Goal: Information Seeking & Learning: Learn about a topic

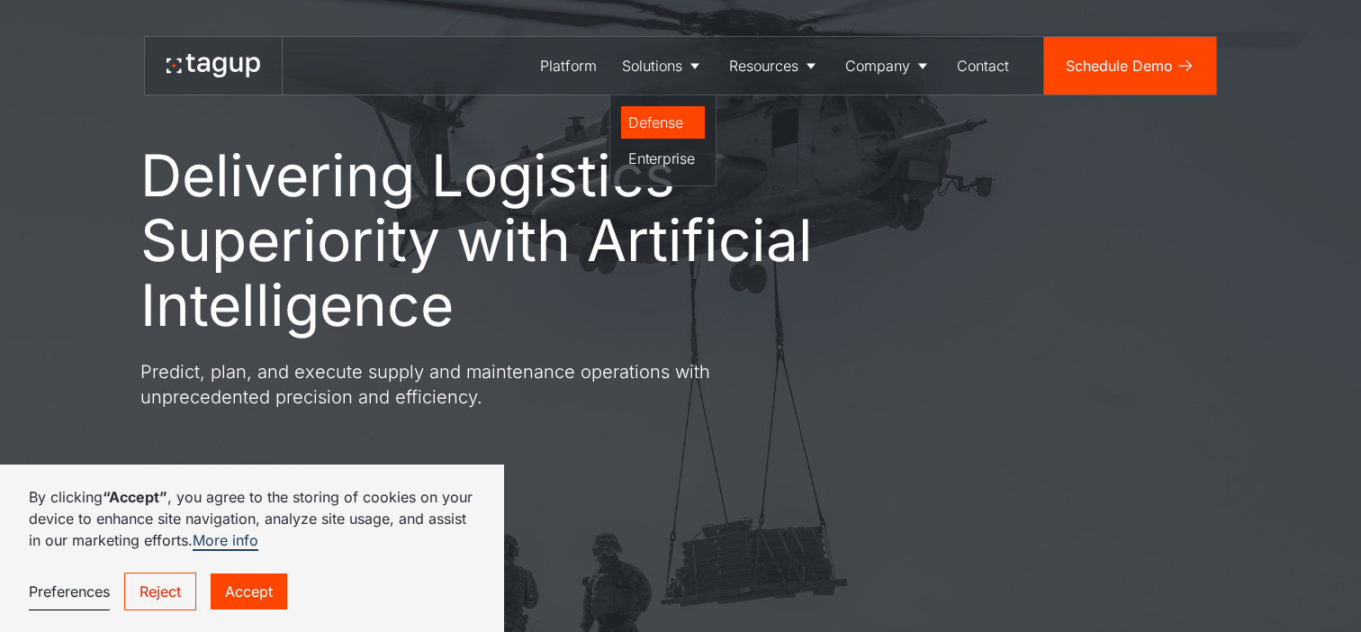
click at [663, 113] on div "Defense" at bounding box center [662, 123] width 69 height 22
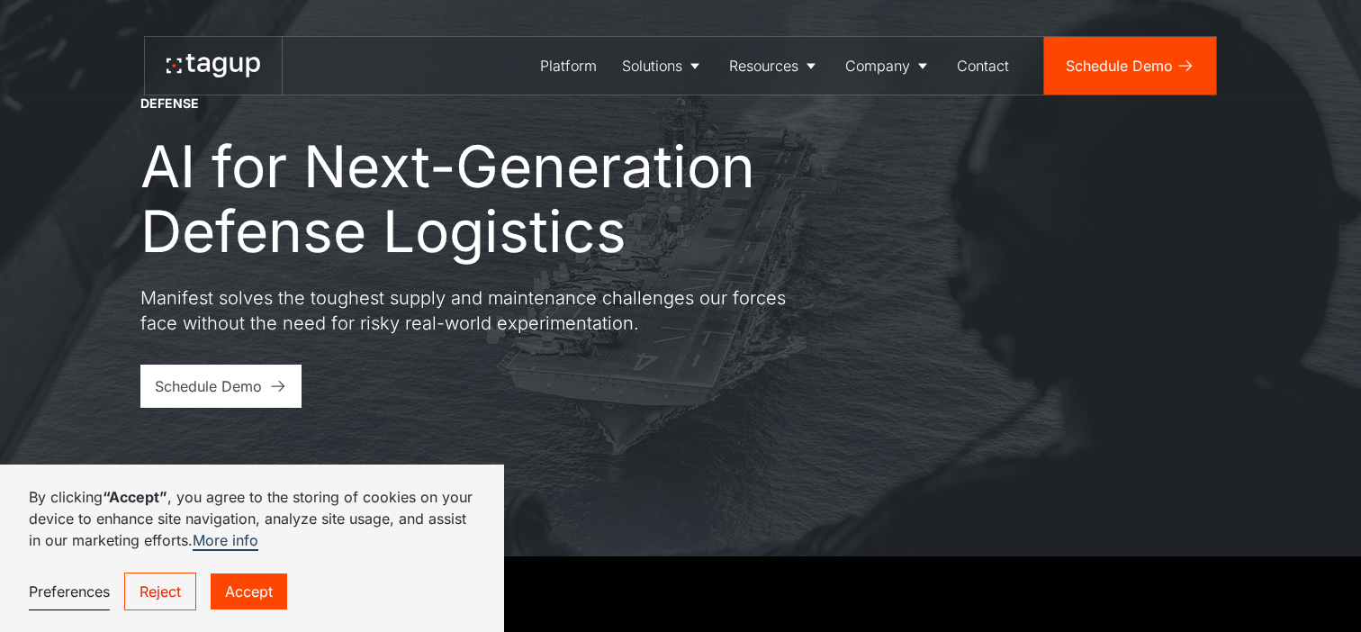
scroll to position [84, 0]
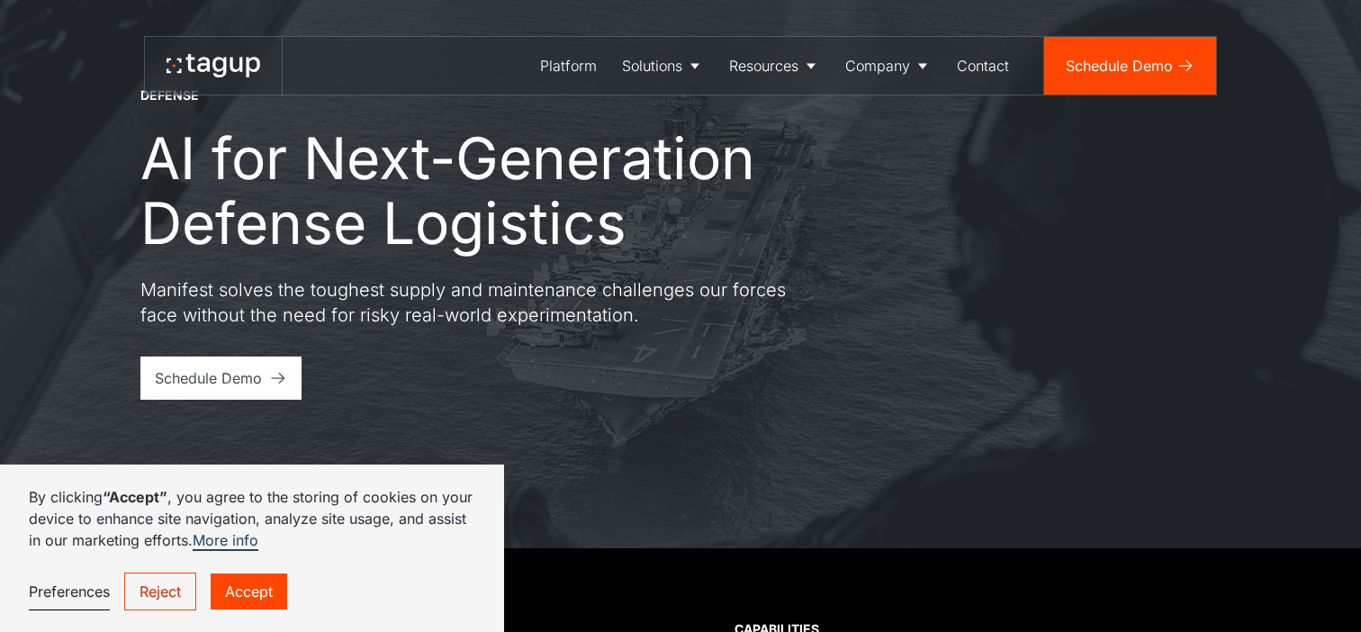
click at [266, 585] on link "Accept" at bounding box center [249, 591] width 77 height 36
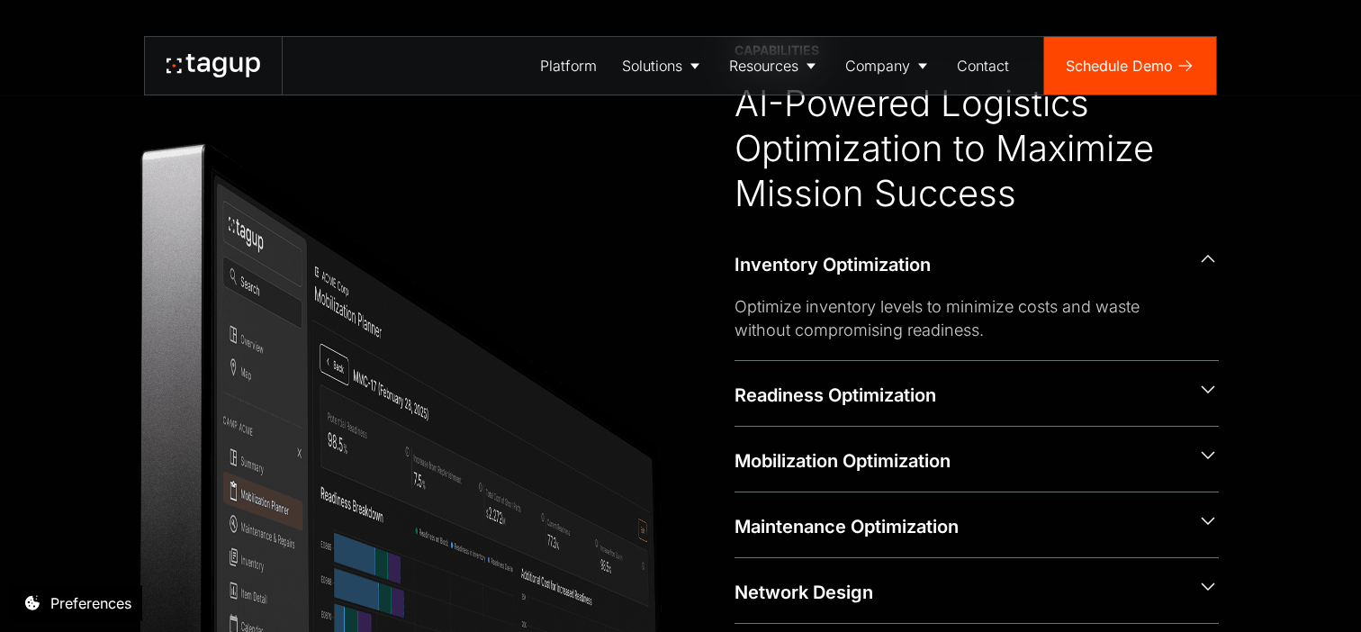
scroll to position [671, 0]
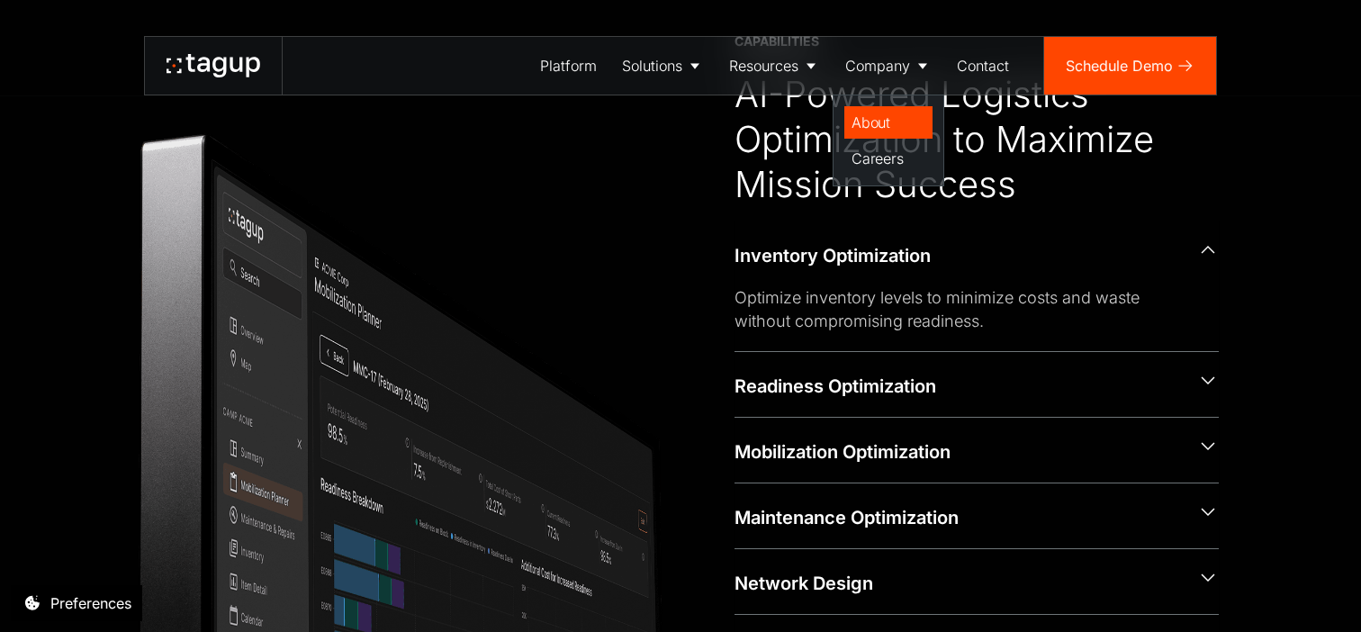
click at [873, 110] on link "About" at bounding box center [888, 122] width 88 height 32
